Goal: Task Accomplishment & Management: Manage account settings

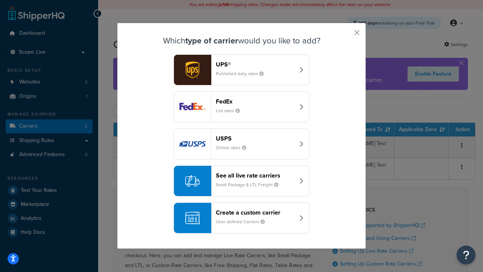
click at [242, 218] on div "Create a custom carrier User-defined Carriers" at bounding box center [255, 218] width 79 height 18
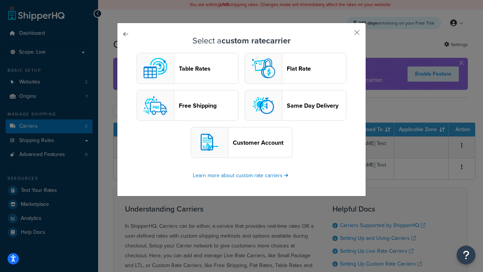
click at [188, 68] on header "Table Rates" at bounding box center [208, 68] width 59 height 7
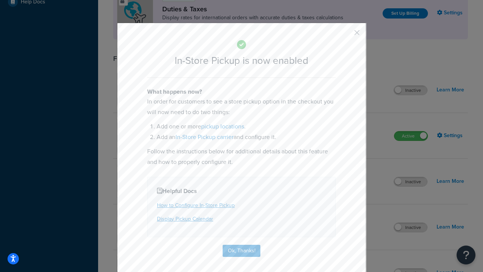
click at [346, 34] on button "button" at bounding box center [346, 35] width 2 height 2
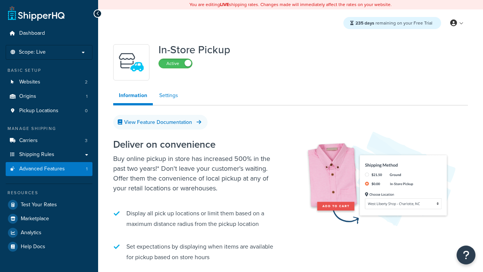
click at [169, 96] on link "Settings" at bounding box center [169, 95] width 30 height 15
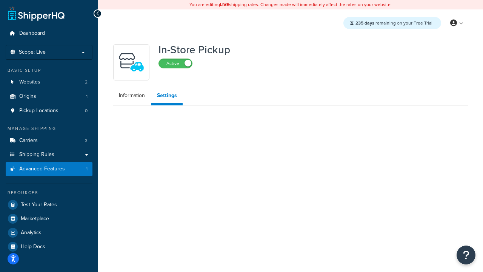
select select "inline"
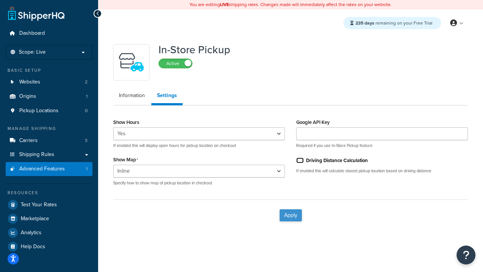
click at [300, 160] on input "Driving Distance Calculation" at bounding box center [300, 160] width 8 height 6
checkbox input "true"
click at [291, 215] on button "Apply" at bounding box center [291, 215] width 22 height 12
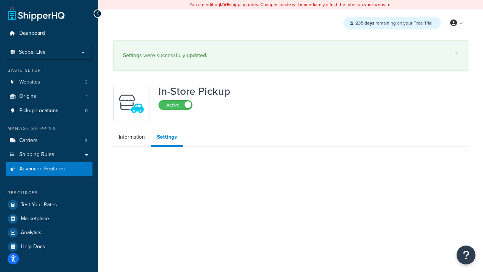
select select "inline"
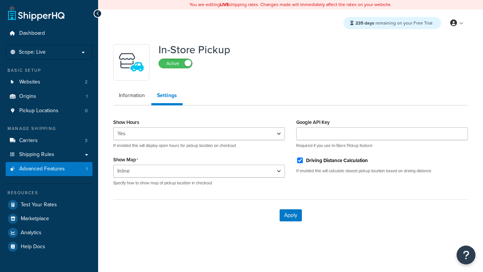
select select "inline"
click at [39, 111] on span "Pickup Locations" at bounding box center [38, 111] width 39 height 6
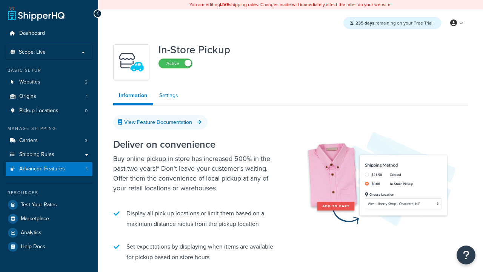
click at [169, 96] on link "Settings" at bounding box center [169, 95] width 30 height 15
select select "inline"
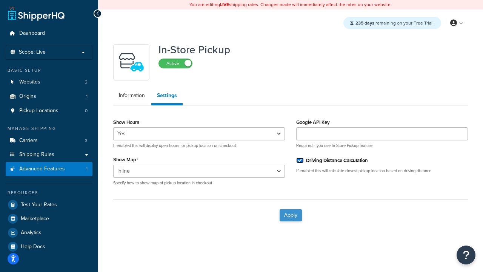
click at [300, 160] on input "Driving Distance Calculation" at bounding box center [300, 160] width 8 height 6
checkbox input "false"
click at [291, 215] on button "Apply" at bounding box center [291, 215] width 22 height 12
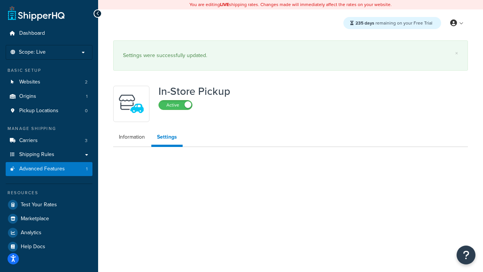
select select "inline"
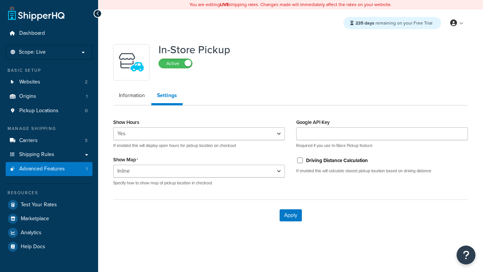
select select "inline"
click at [39, 111] on span "Pickup Locations" at bounding box center [38, 111] width 39 height 6
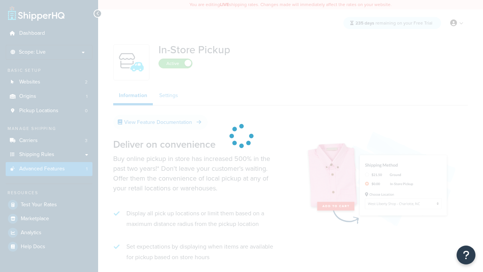
click at [169, 96] on link "Settings" at bounding box center [169, 95] width 30 height 15
select select "inline"
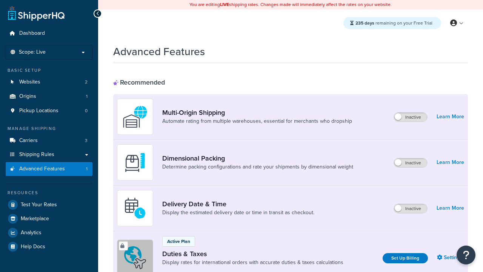
scroll to position [113, 0]
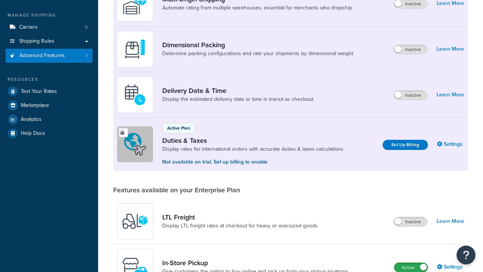
click at [411, 267] on label "Active" at bounding box center [411, 267] width 33 height 9
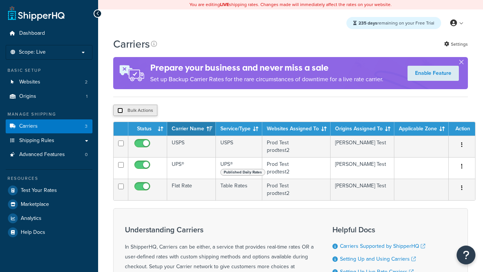
click at [120, 111] on input "checkbox" at bounding box center [120, 111] width 6 height 6
checkbox input "true"
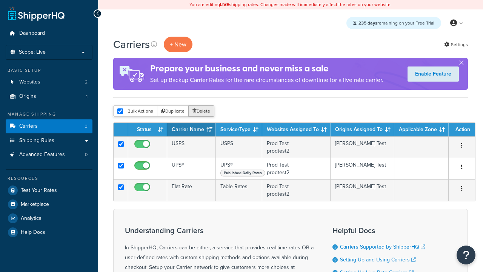
click at [203, 111] on button "Delete" at bounding box center [201, 110] width 26 height 11
